Goal: Task Accomplishment & Management: Complete application form

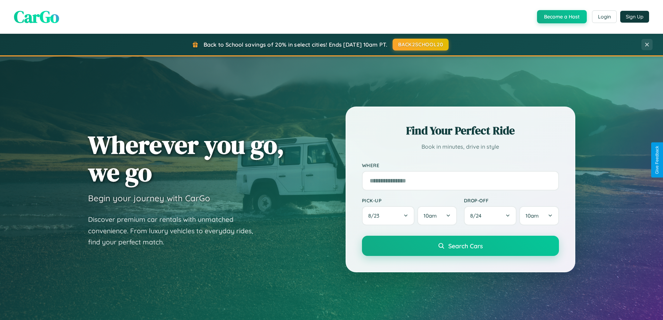
scroll to position [479, 0]
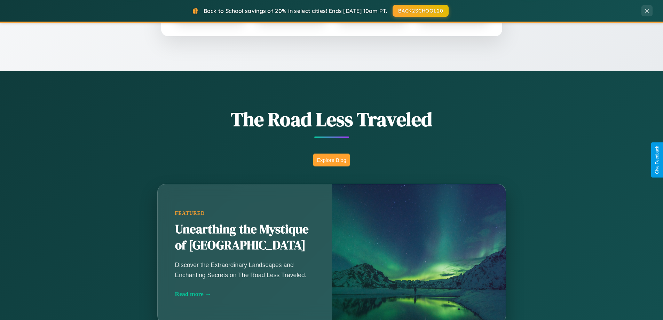
click at [331, 160] on button "Explore Blog" at bounding box center [331, 159] width 37 height 13
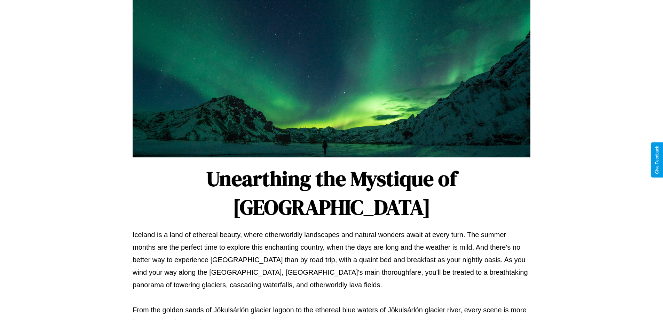
scroll to position [225, 0]
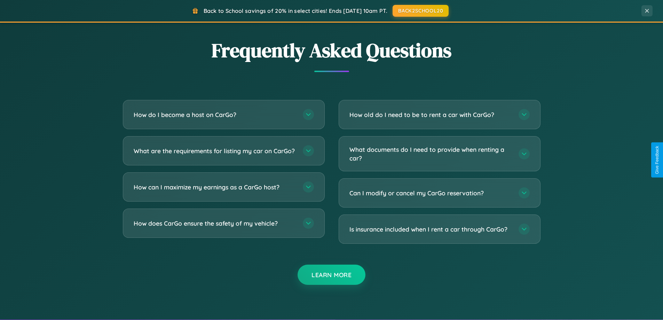
scroll to position [1339, 0]
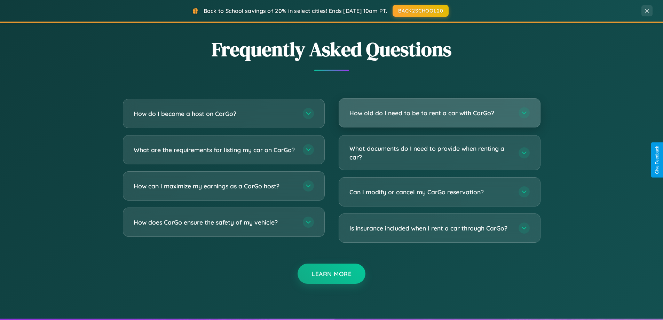
click at [439, 113] on h3 "How old do I need to be to rent a car with CarGo?" at bounding box center [430, 113] width 162 height 9
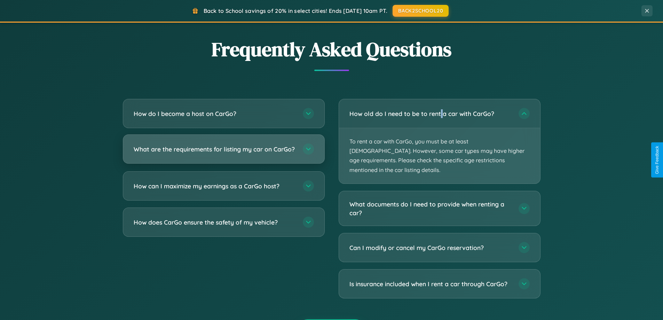
click at [223, 152] on h3 "What are the requirements for listing my car on CarGo?" at bounding box center [215, 149] width 162 height 9
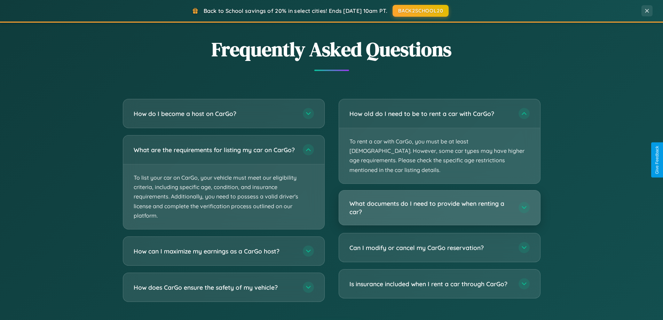
click at [439, 199] on h3 "What documents do I need to provide when renting a car?" at bounding box center [430, 207] width 162 height 17
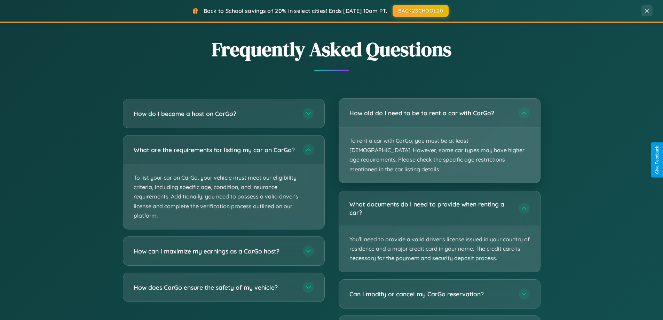
click at [439, 136] on p "To rent a car with CarGo, you must be at least [DEMOGRAPHIC_DATA]. However, som…" at bounding box center [439, 154] width 201 height 55
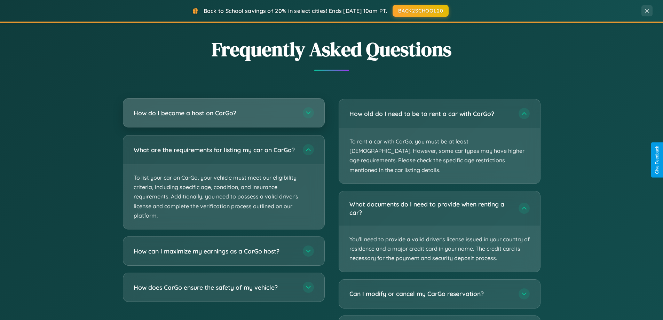
click at [223, 113] on h3 "How do I become a host on CarGo?" at bounding box center [215, 113] width 162 height 9
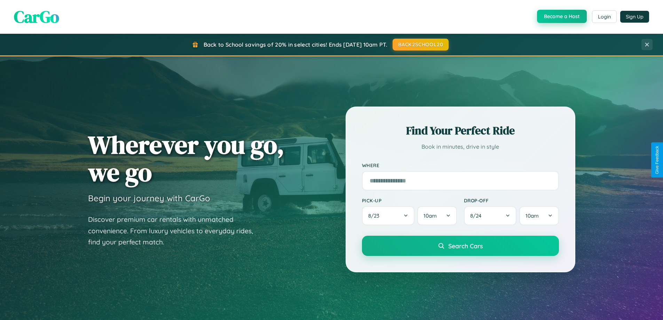
click at [561, 17] on button "Become a Host" at bounding box center [562, 16] width 50 height 13
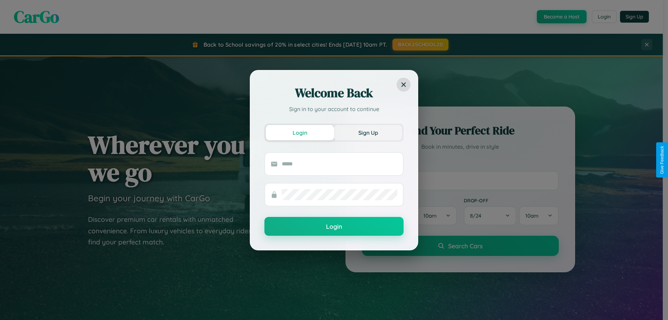
click at [368, 132] on button "Sign Up" at bounding box center [368, 132] width 68 height 15
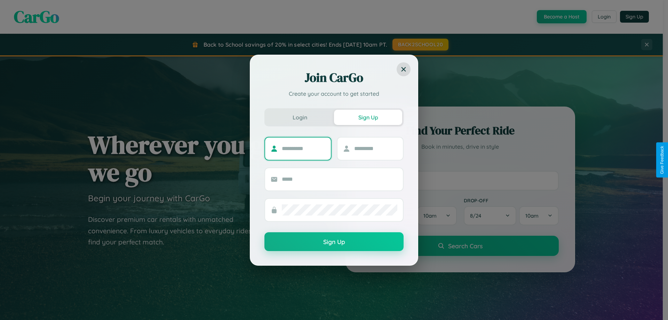
click at [303, 148] on input "text" at bounding box center [303, 148] width 43 height 11
type input "*********"
click at [375, 148] on input "text" at bounding box center [375, 148] width 43 height 11
type input "***"
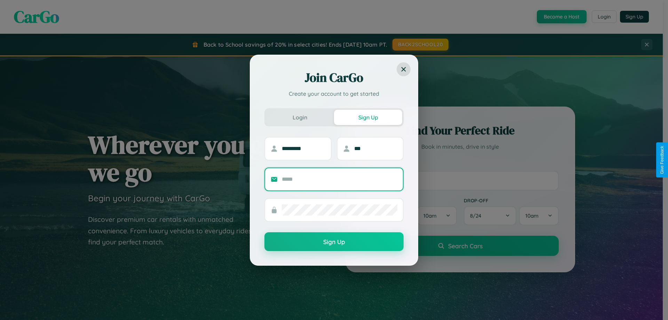
click at [340, 179] on input "text" at bounding box center [339, 179] width 115 height 11
type input "**********"
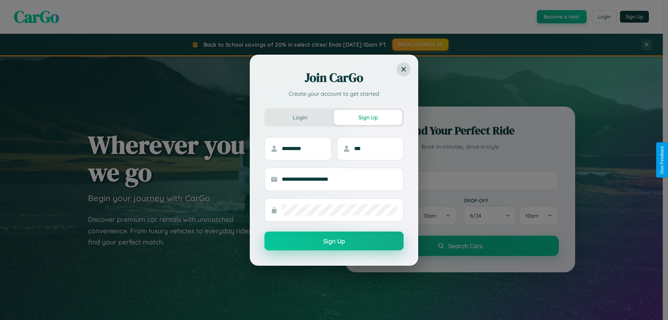
click at [334, 241] on button "Sign Up" at bounding box center [333, 240] width 139 height 19
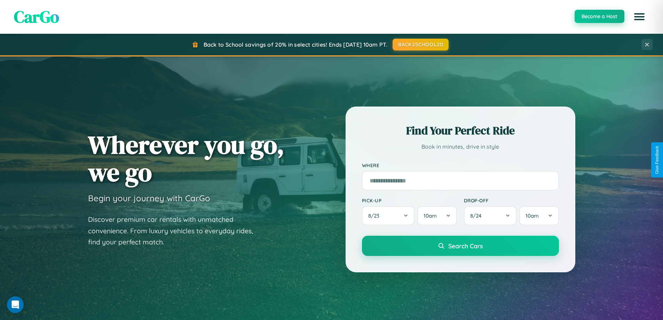
click at [599, 16] on button "Become a Host" at bounding box center [599, 16] width 50 height 13
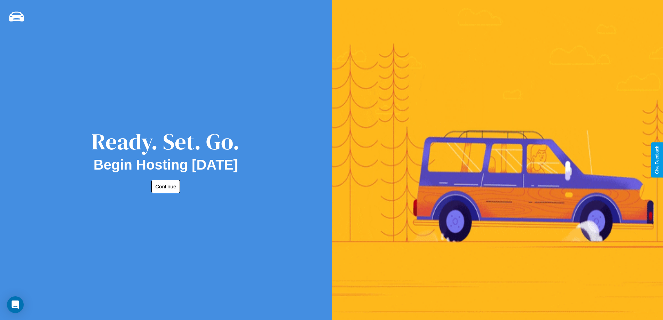
click at [164, 186] on button "Continue" at bounding box center [165, 186] width 29 height 14
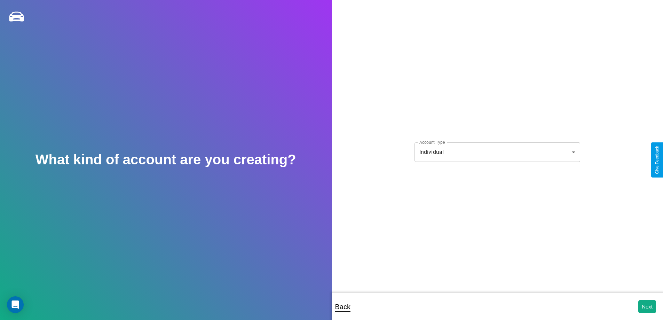
click at [497, 152] on body "**********" at bounding box center [331, 164] width 663 height 329
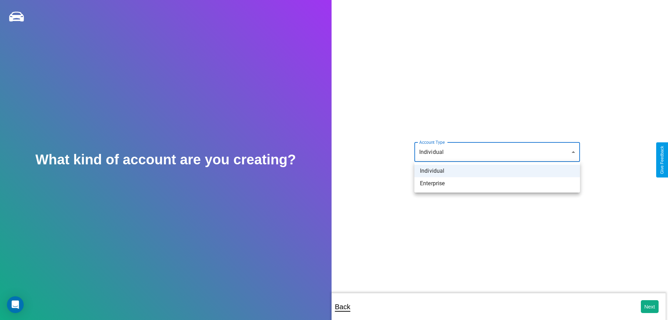
click at [497, 171] on li "Individual" at bounding box center [497, 171] width 166 height 13
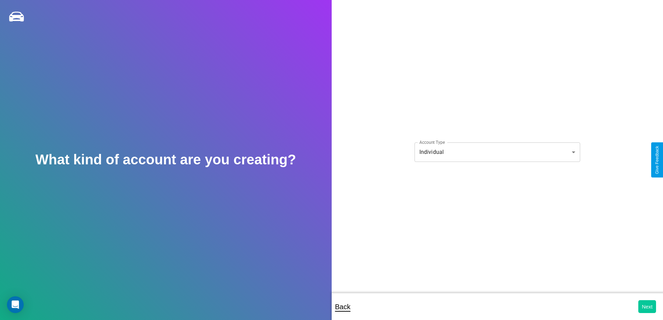
click at [647, 306] on button "Next" at bounding box center [647, 306] width 18 height 13
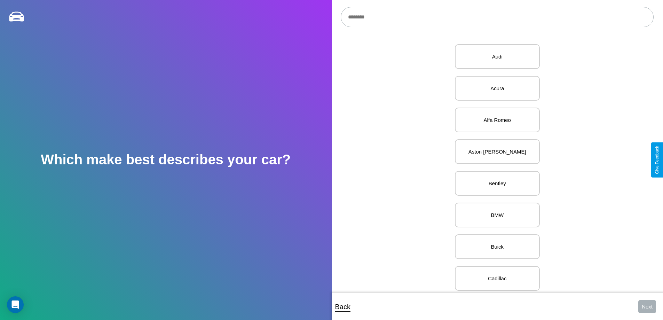
click at [497, 17] on input "text" at bounding box center [497, 17] width 313 height 20
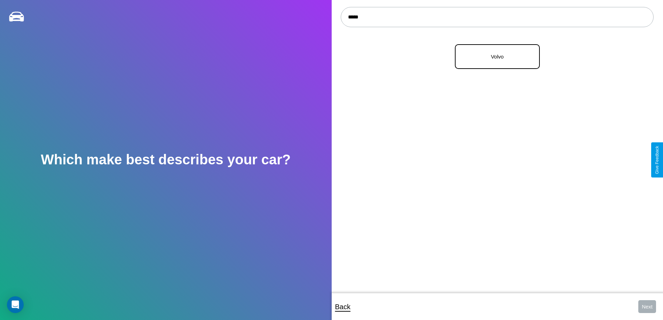
type input "*****"
click at [494, 57] on p "Volvo" at bounding box center [497, 56] width 70 height 9
click at [647, 306] on button "Next" at bounding box center [647, 306] width 18 height 13
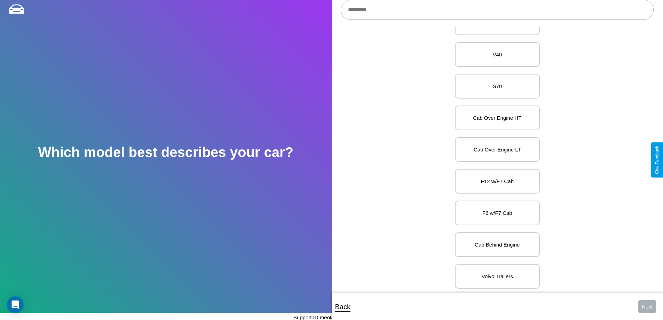
scroll to position [1884, 0]
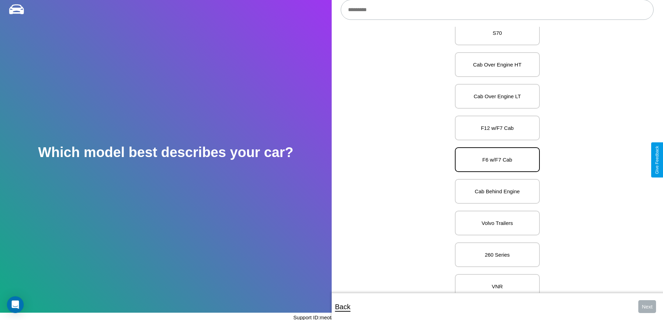
click at [494, 160] on p "F6 w/F7 Cab" at bounding box center [497, 159] width 70 height 9
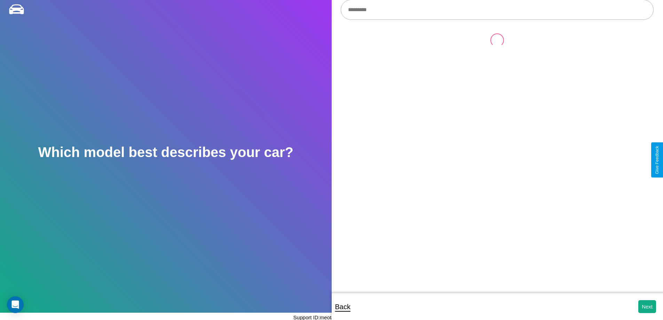
scroll to position [0, 0]
click at [647, 306] on button "Next" at bounding box center [647, 306] width 18 height 13
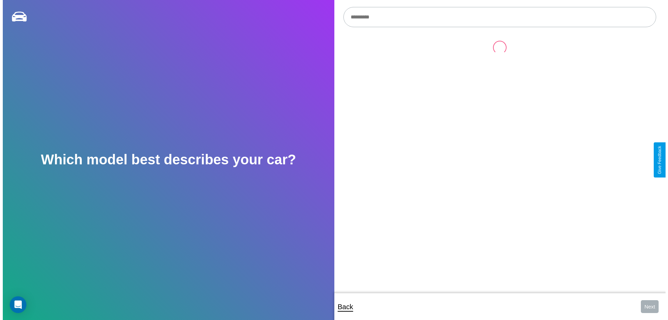
scroll to position [7, 0]
